Goal: Information Seeking & Learning: Learn about a topic

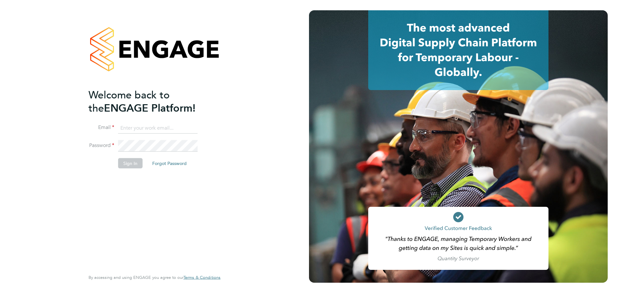
type input "[PERSON_NAME][EMAIL_ADDRESS][PERSON_NAME][DOMAIN_NAME]"
click at [131, 168] on button "Sign In" at bounding box center [130, 163] width 24 height 10
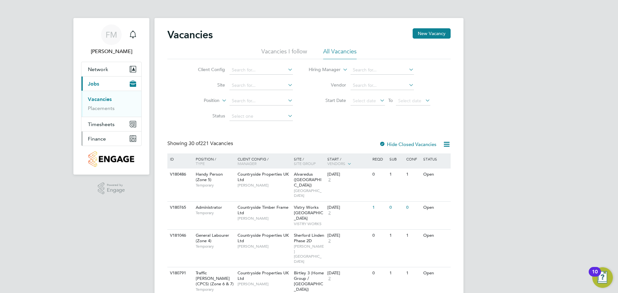
click at [127, 139] on button "Finance" at bounding box center [111, 139] width 60 height 14
click at [115, 130] on link "Invoices & Credit Notes" at bounding box center [108, 131] width 40 height 13
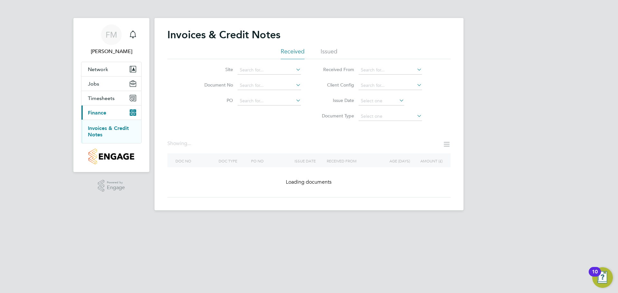
click at [336, 55] on li "Issued" at bounding box center [329, 54] width 17 height 12
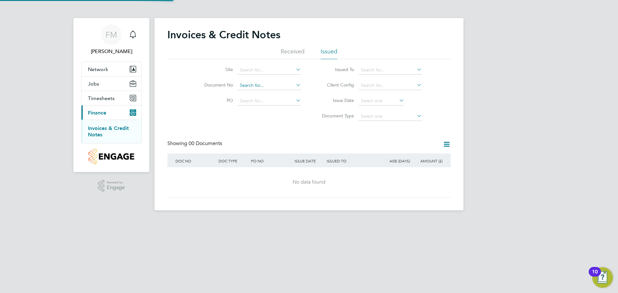
click at [260, 83] on input at bounding box center [269, 85] width 63 height 9
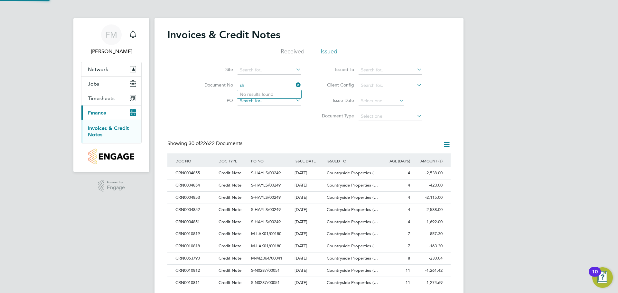
type input "s"
type input "Sherfo"
click at [542, 115] on div "FM Fletcher Melhuish Notifications Applications: Network Team Members Sites Wor…" at bounding box center [309, 287] width 618 height 575
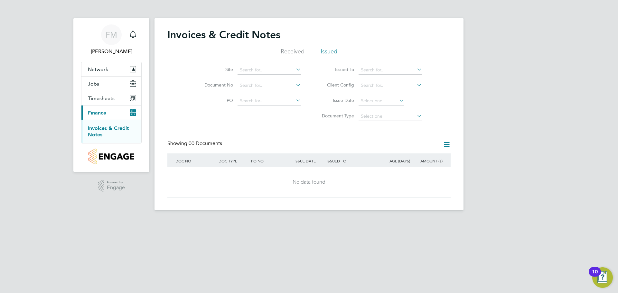
click at [449, 143] on icon at bounding box center [447, 144] width 8 height 8
click at [251, 83] on input at bounding box center [269, 85] width 63 height 9
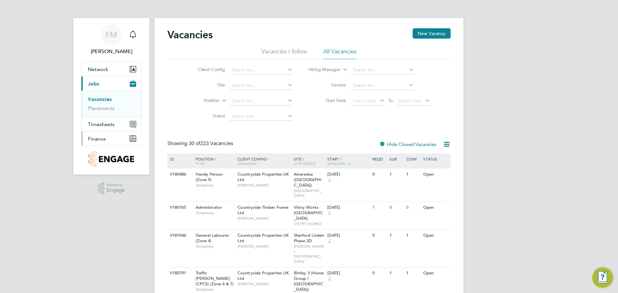
click at [109, 144] on button "Finance" at bounding box center [111, 139] width 60 height 14
click at [107, 129] on link "Invoices & Credit Notes" at bounding box center [108, 131] width 40 height 13
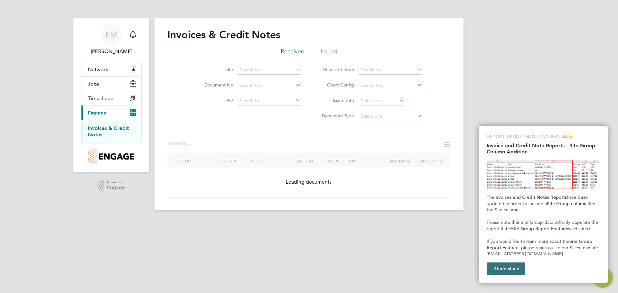
click at [513, 266] on button "I Understand" at bounding box center [506, 269] width 39 height 13
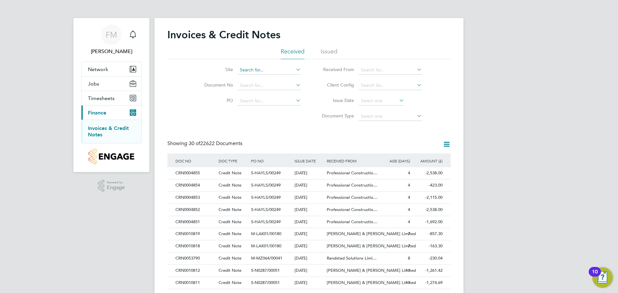
click at [271, 74] on div "Invoices & Credit Notes Received Issued Site Document No PO Status Paid Date Is…" at bounding box center [308, 291] width 309 height 547
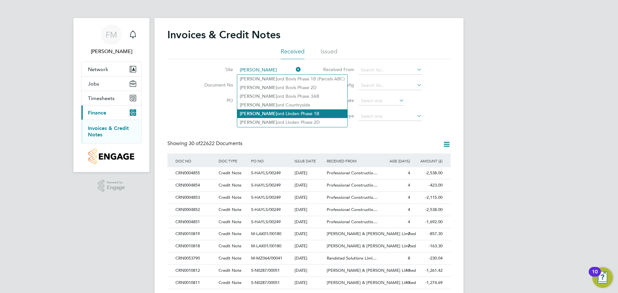
click at [299, 114] on li "Sherf ord Linden Phase 1B" at bounding box center [292, 113] width 110 height 9
type input "Sherford Linden Phase 1B"
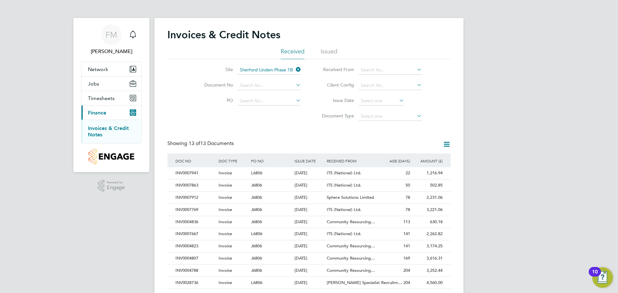
click at [332, 49] on li "Issued" at bounding box center [329, 54] width 17 height 12
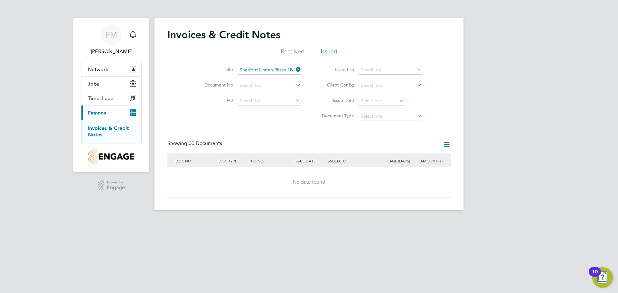
click at [294, 56] on li "Received" at bounding box center [293, 54] width 24 height 12
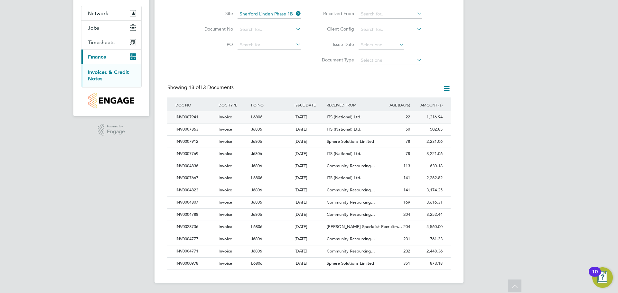
click at [314, 121] on div "01 Sep 2025" at bounding box center [309, 117] width 33 height 12
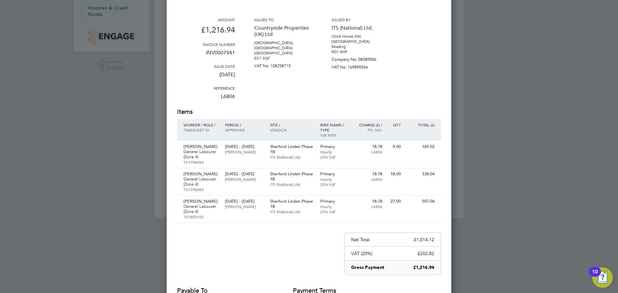
click at [541, 193] on div at bounding box center [309, 146] width 618 height 293
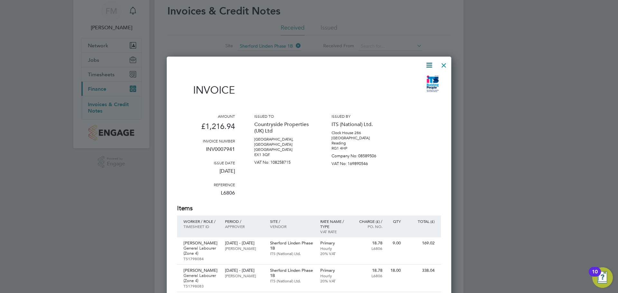
click at [441, 65] on div at bounding box center [444, 64] width 12 height 12
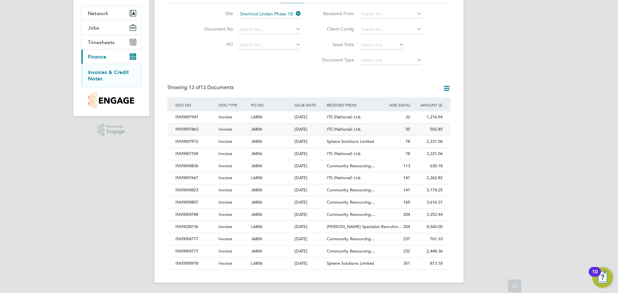
click at [253, 129] on span "J6806" at bounding box center [256, 128] width 11 height 5
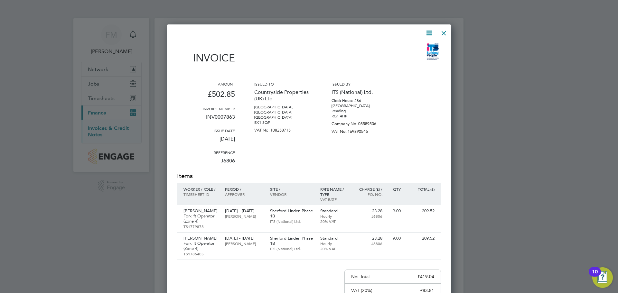
click at [515, 154] on div at bounding box center [309, 146] width 618 height 293
click at [442, 30] on div at bounding box center [444, 32] width 12 height 12
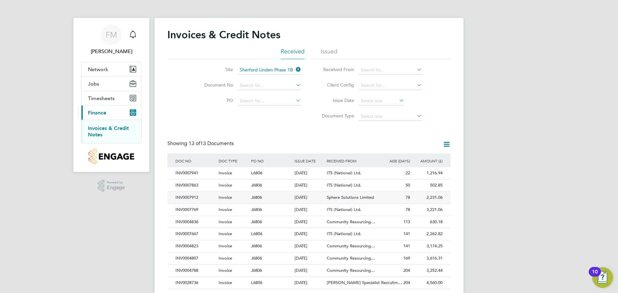
click at [433, 195] on div "2,231.06 Unpaid" at bounding box center [428, 198] width 33 height 12
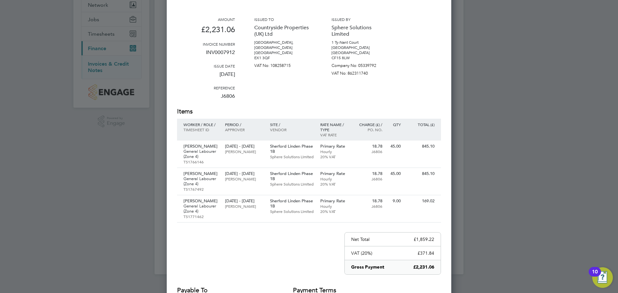
click at [501, 115] on div at bounding box center [309, 146] width 618 height 293
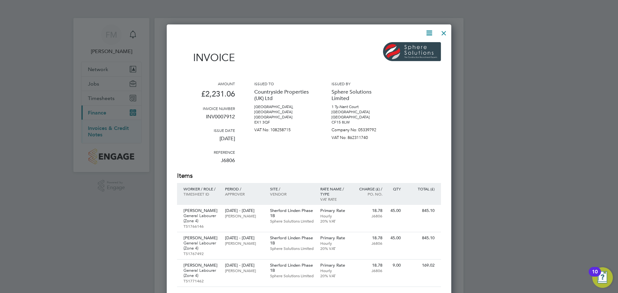
drag, startPoint x: 442, startPoint y: 30, endPoint x: 446, endPoint y: 33, distance: 4.8
click at [443, 32] on div at bounding box center [444, 32] width 12 height 12
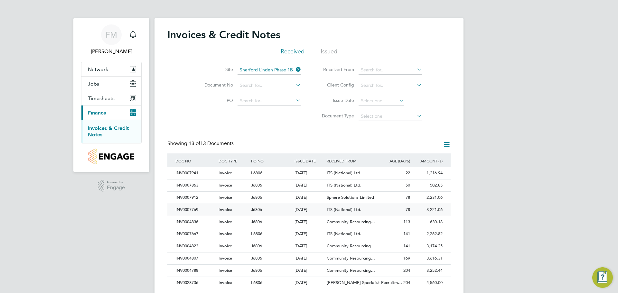
click at [422, 206] on div "3,221.06 Unpaid" at bounding box center [428, 210] width 33 height 12
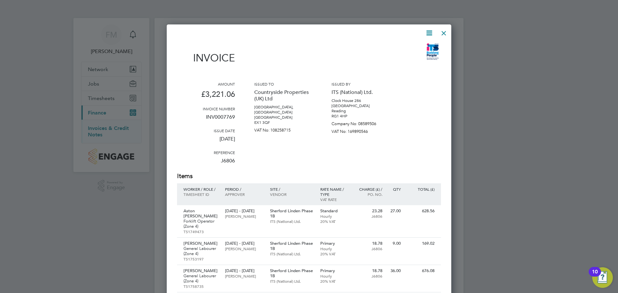
click at [443, 35] on div at bounding box center [444, 32] width 12 height 12
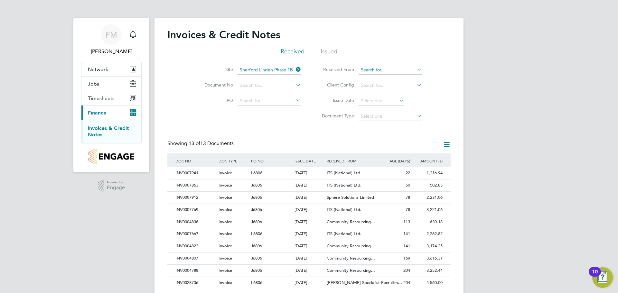
click at [385, 72] on input at bounding box center [390, 70] width 63 height 9
click at [389, 75] on li "Sphere Solutions Limited" at bounding box center [390, 79] width 64 height 9
type input "Sphere Solutions Limited"
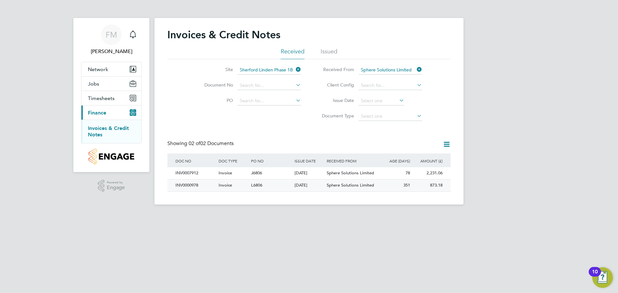
click at [356, 187] on span "Sphere Solutions Limited" at bounding box center [350, 184] width 47 height 5
click at [357, 184] on span "Sphere Solutions Limited" at bounding box center [350, 184] width 47 height 5
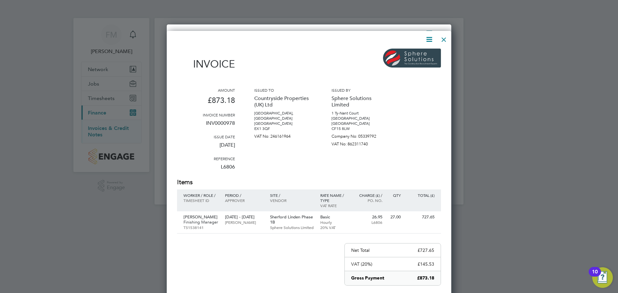
click at [558, 170] on div at bounding box center [309, 146] width 618 height 293
click at [444, 41] on div at bounding box center [444, 38] width 12 height 12
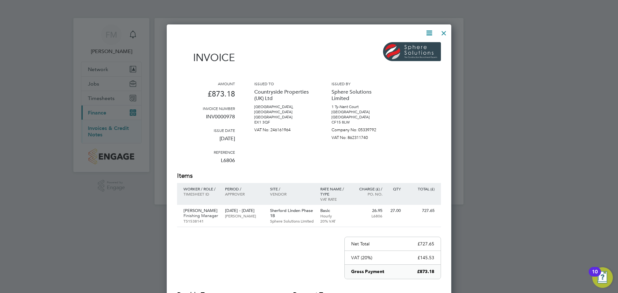
click at [444, 33] on div at bounding box center [444, 32] width 12 height 12
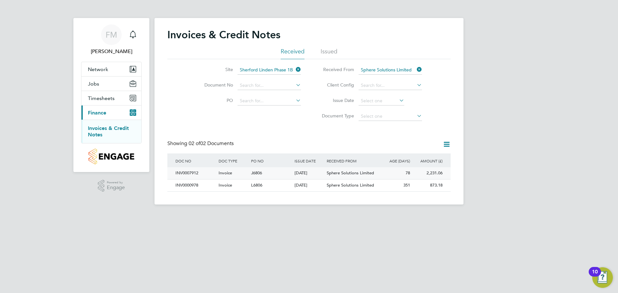
click at [407, 177] on div "78" at bounding box center [395, 173] width 33 height 12
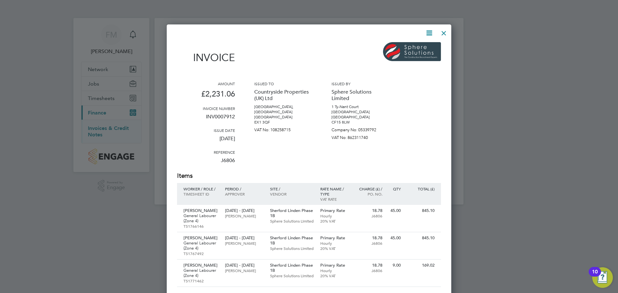
click at [447, 33] on div at bounding box center [444, 32] width 12 height 12
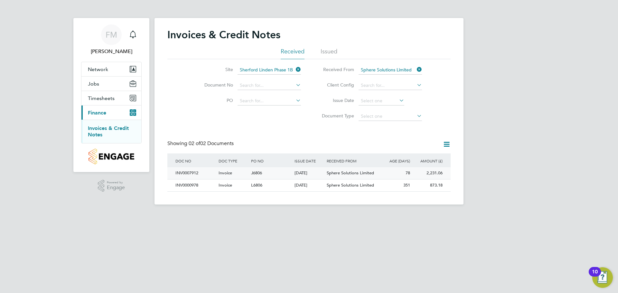
click at [246, 176] on div "Invoice" at bounding box center [233, 173] width 33 height 12
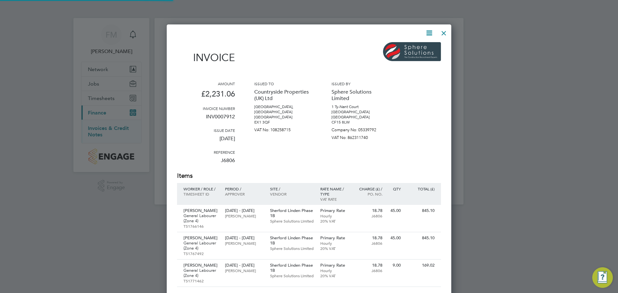
scroll to position [397, 285]
click at [442, 34] on div at bounding box center [444, 32] width 12 height 12
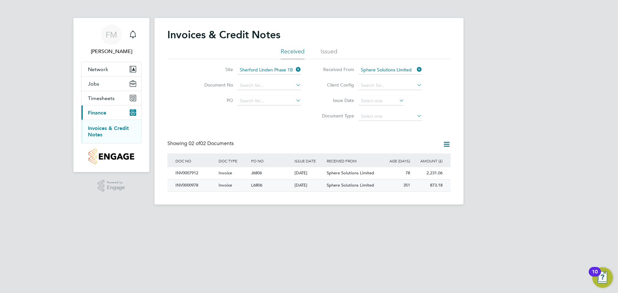
click at [430, 184] on div "873.18 Unpaid" at bounding box center [428, 186] width 33 height 12
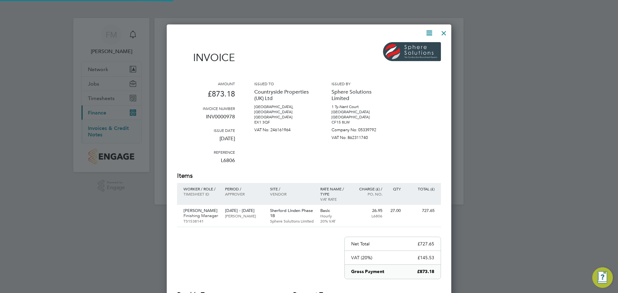
scroll to position [337, 285]
click at [444, 31] on div at bounding box center [444, 32] width 12 height 12
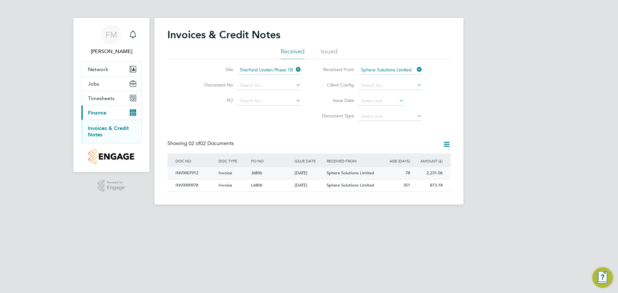
click at [369, 169] on div "Sphere Solutions Limited" at bounding box center [352, 173] width 54 height 12
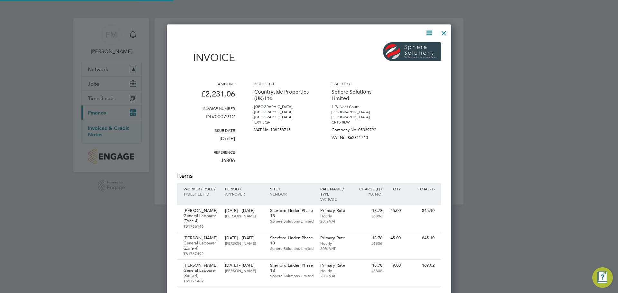
scroll to position [397, 285]
drag, startPoint x: 442, startPoint y: 31, endPoint x: 423, endPoint y: 41, distance: 20.9
click at [441, 32] on div at bounding box center [444, 32] width 12 height 12
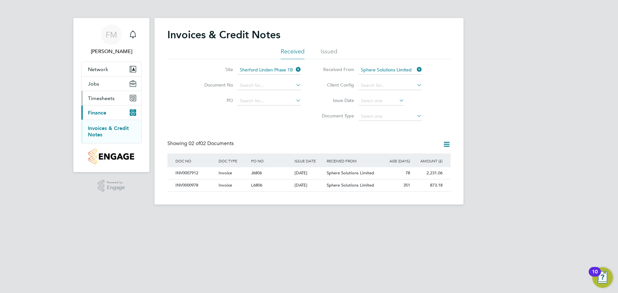
click at [108, 98] on span "Timesheets" at bounding box center [101, 98] width 27 height 6
click at [108, 88] on button "Jobs" at bounding box center [111, 84] width 60 height 14
click at [109, 106] on link "Placements" at bounding box center [101, 108] width 27 height 6
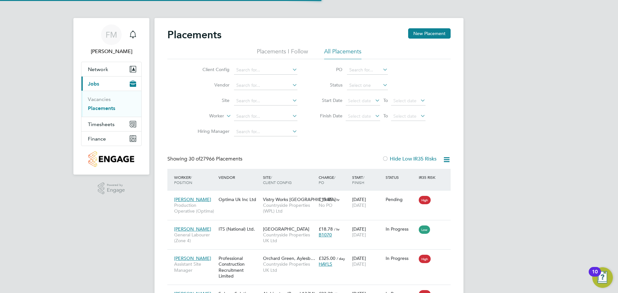
scroll to position [24, 45]
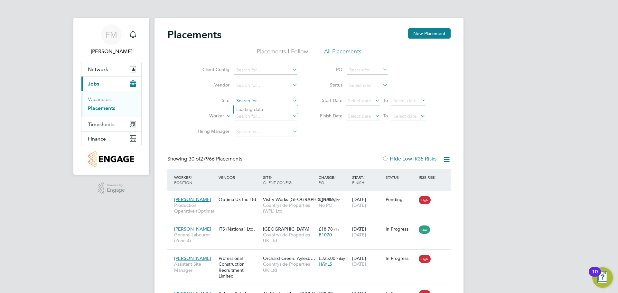
click at [257, 103] on input at bounding box center [265, 101] width 63 height 9
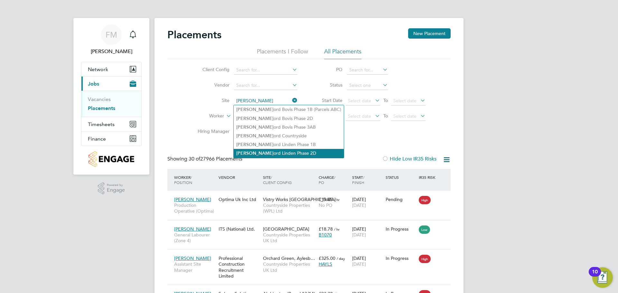
click at [295, 149] on li "Sherf ord Linden Phase 2D" at bounding box center [289, 153] width 110 height 9
type input "Sherford Linden Phase 2D"
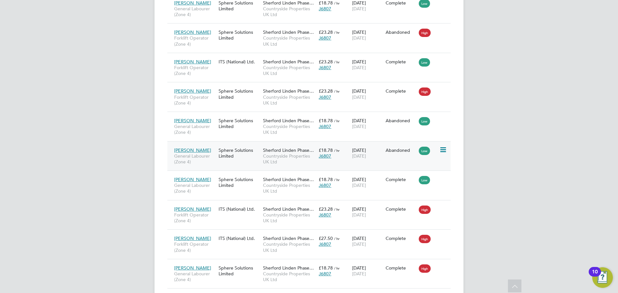
click at [181, 147] on span "David Dowden" at bounding box center [192, 150] width 37 height 6
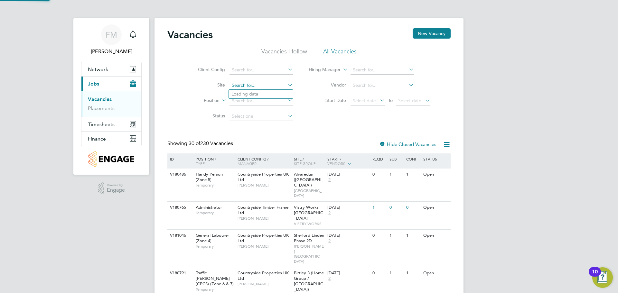
click at [265, 84] on input at bounding box center [260, 85] width 63 height 9
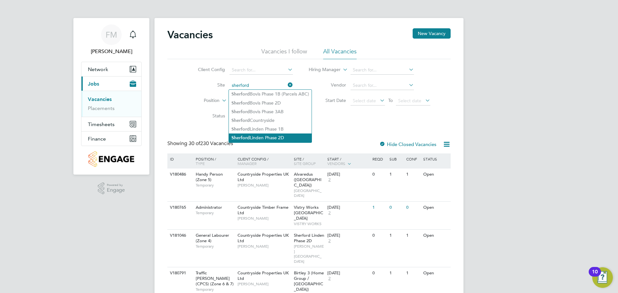
click at [292, 134] on li "Sherford Linden Phase 2D" at bounding box center [270, 138] width 83 height 9
type input "Sherford Linden Phase 2D"
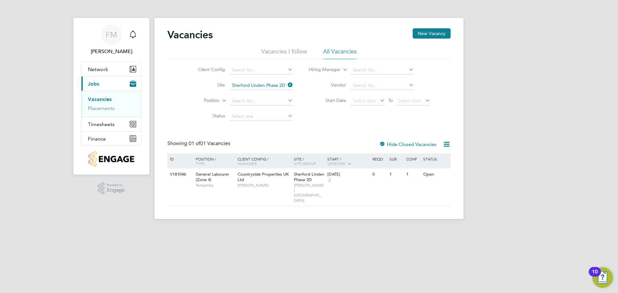
drag, startPoint x: 396, startPoint y: 142, endPoint x: 387, endPoint y: 142, distance: 9.3
click at [396, 142] on label "Hide Closed Vacancies" at bounding box center [407, 144] width 57 height 6
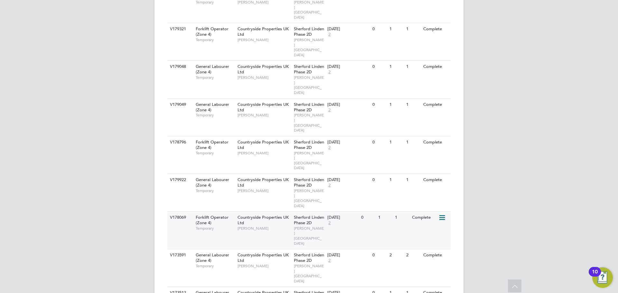
scroll to position [257, 0]
click at [260, 213] on div "Countryside Properties UK Ltd Paul Caers" at bounding box center [264, 224] width 56 height 22
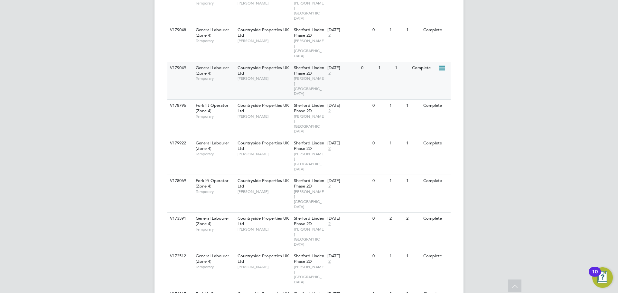
click at [310, 76] on span "CORNWELL SOUTH WEST" at bounding box center [309, 86] width 31 height 20
click at [297, 265] on span "CORNWELL SOUTH WEST" at bounding box center [309, 275] width 31 height 20
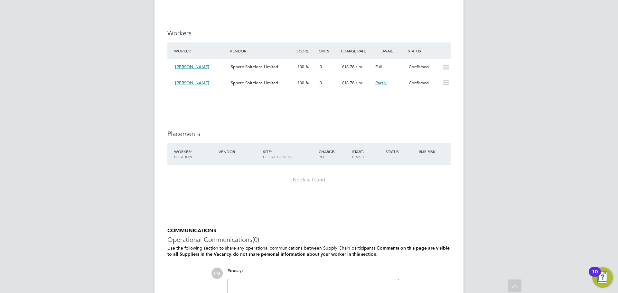
scroll to position [579, 0]
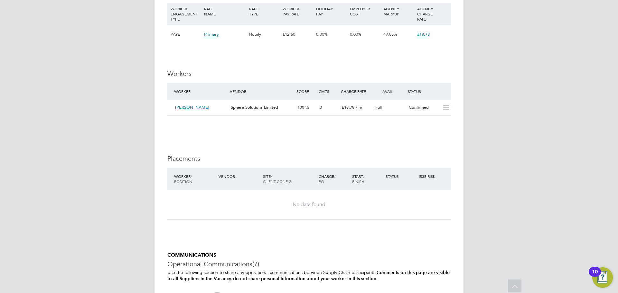
scroll to position [579, 0]
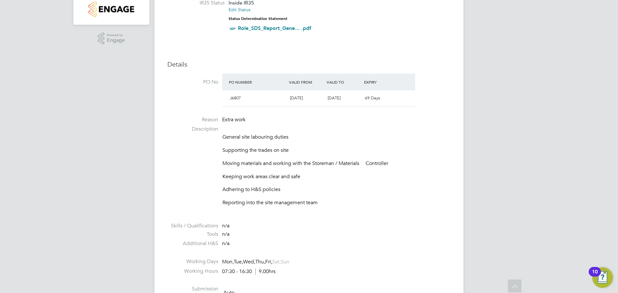
scroll to position [21, 0]
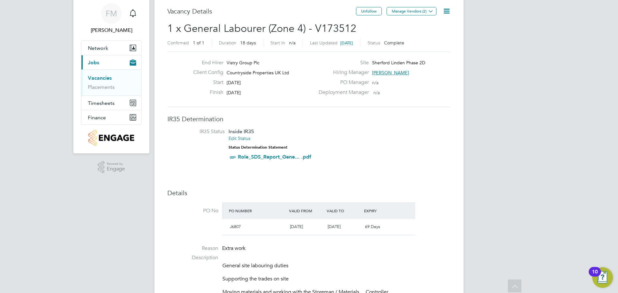
drag, startPoint x: 259, startPoint y: 95, endPoint x: 201, endPoint y: 98, distance: 58.0
click at [201, 96] on div "Finish 30 Jun 2025" at bounding box center [251, 94] width 127 height 10
click at [329, 152] on li "IR35 Status Inside IR35 Edit Status Status Determination Statement Role_SDS_Rep…" at bounding box center [309, 145] width 270 height 35
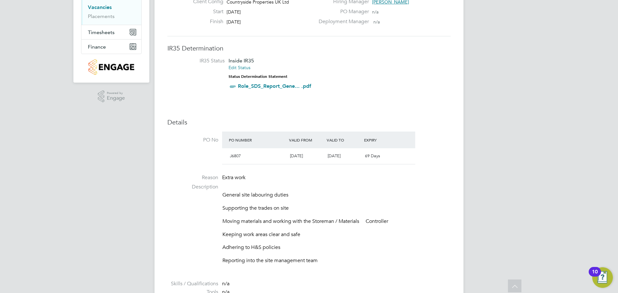
scroll to position [0, 0]
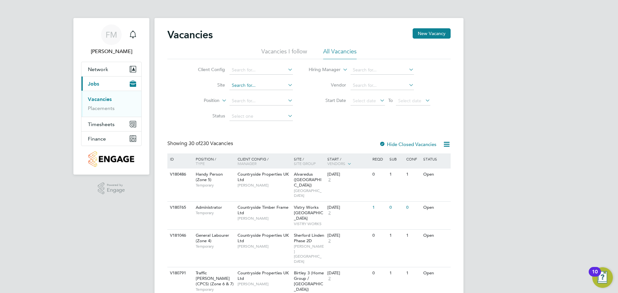
click at [259, 83] on input at bounding box center [260, 85] width 63 height 9
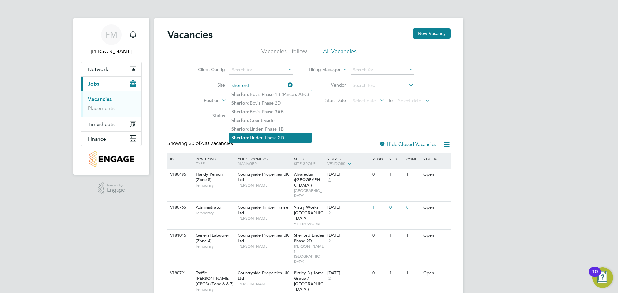
click at [295, 134] on li "Sherford Linden Phase 2D" at bounding box center [270, 138] width 83 height 9
type input "Sherford Linden Phase 2D"
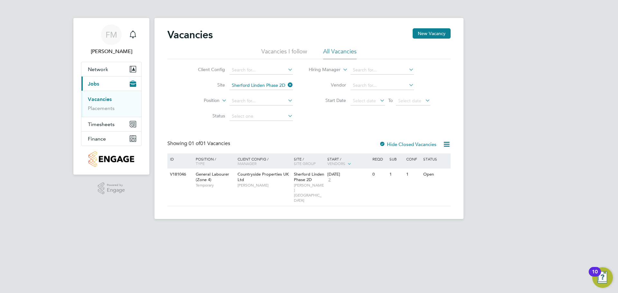
click at [384, 142] on div at bounding box center [382, 145] width 6 height 6
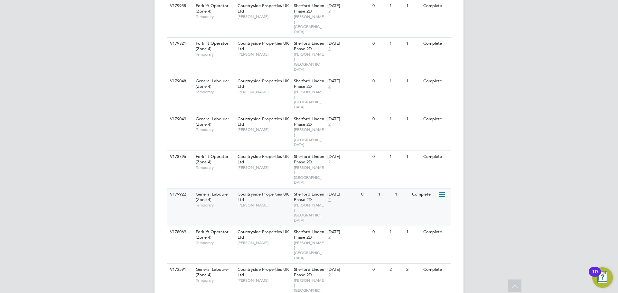
scroll to position [193, 0]
